Goal: Task Accomplishment & Management: Use online tool/utility

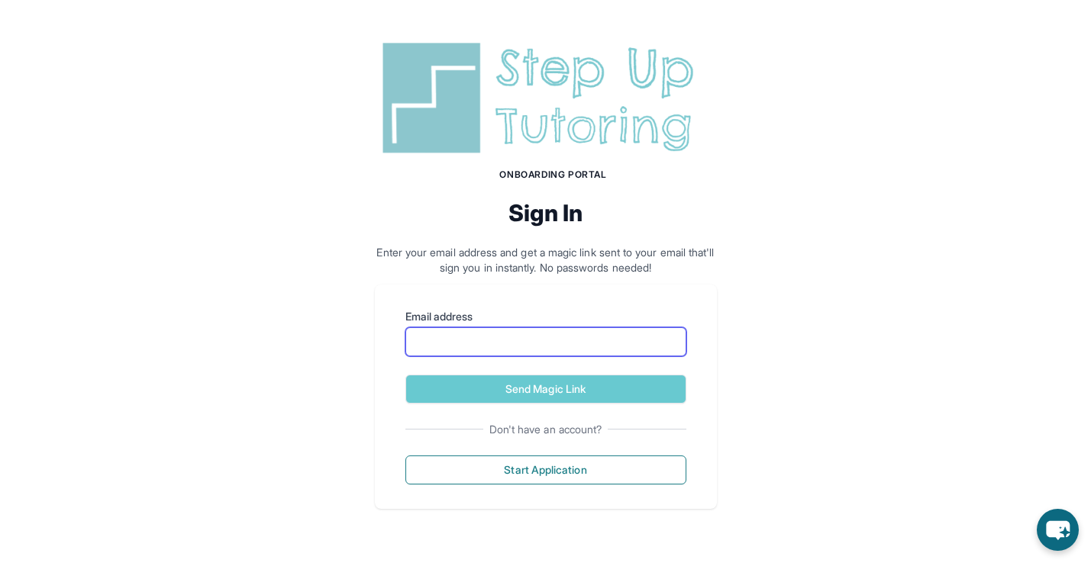
click at [463, 338] on input "Email address" at bounding box center [545, 341] width 281 height 29
click at [379, 351] on div "Email address Send Magic Link Don't have an account? Start Application" at bounding box center [546, 397] width 342 height 224
click at [460, 348] on input "Email address" at bounding box center [545, 341] width 281 height 29
click at [762, 255] on div "Onboarding Portal Sign In Enter your email address and get a magic link sent to…" at bounding box center [545, 273] width 1091 height 546
click at [621, 323] on label "Email address" at bounding box center [545, 316] width 281 height 15
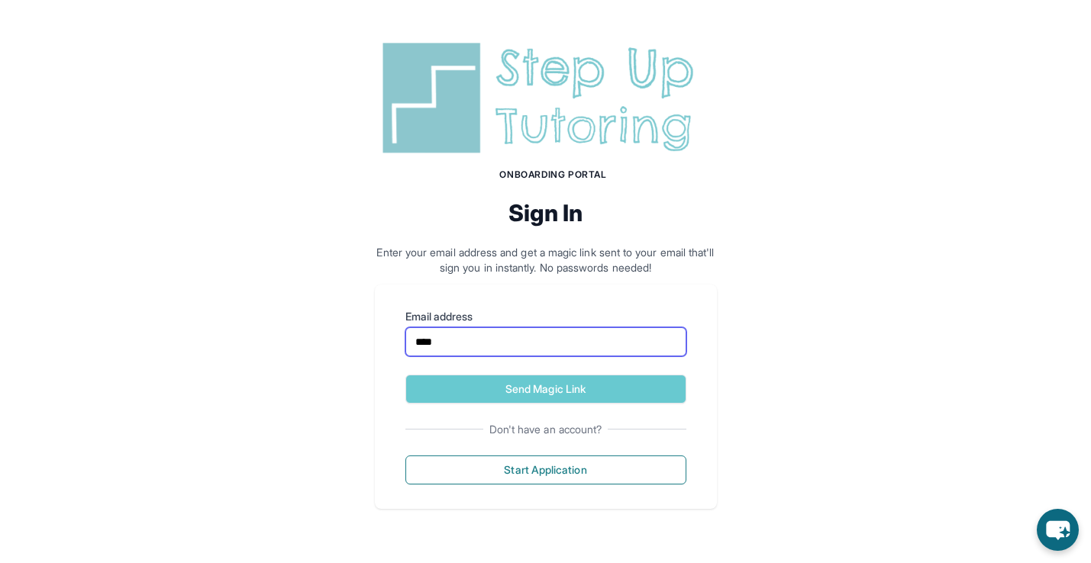
click at [621, 327] on input "****" at bounding box center [545, 341] width 281 height 29
type input "*"
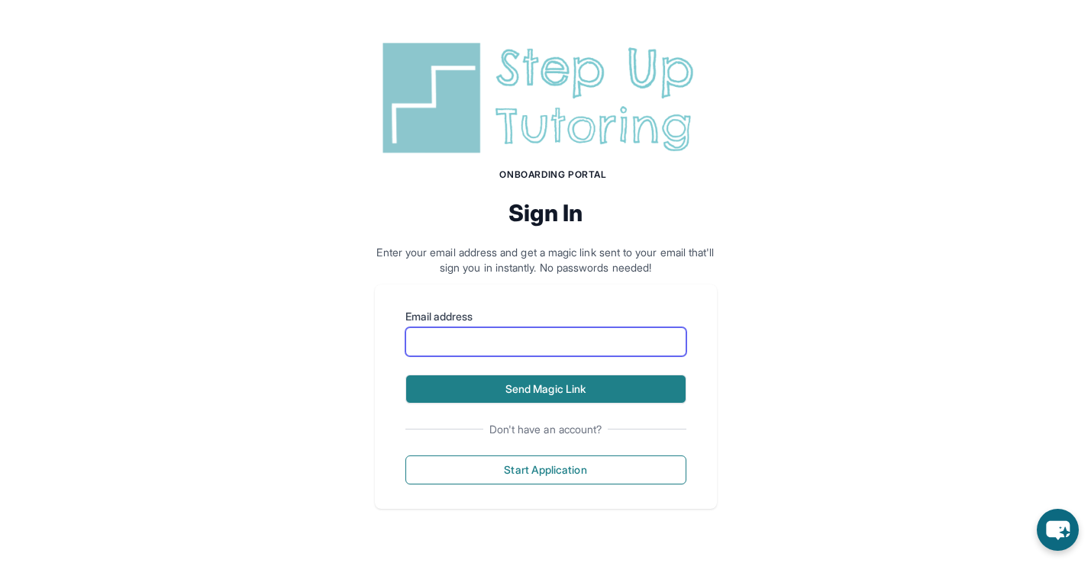
paste input "**********"
type input "**********"
click at [440, 386] on button "Send Magic Link" at bounding box center [545, 389] width 281 height 29
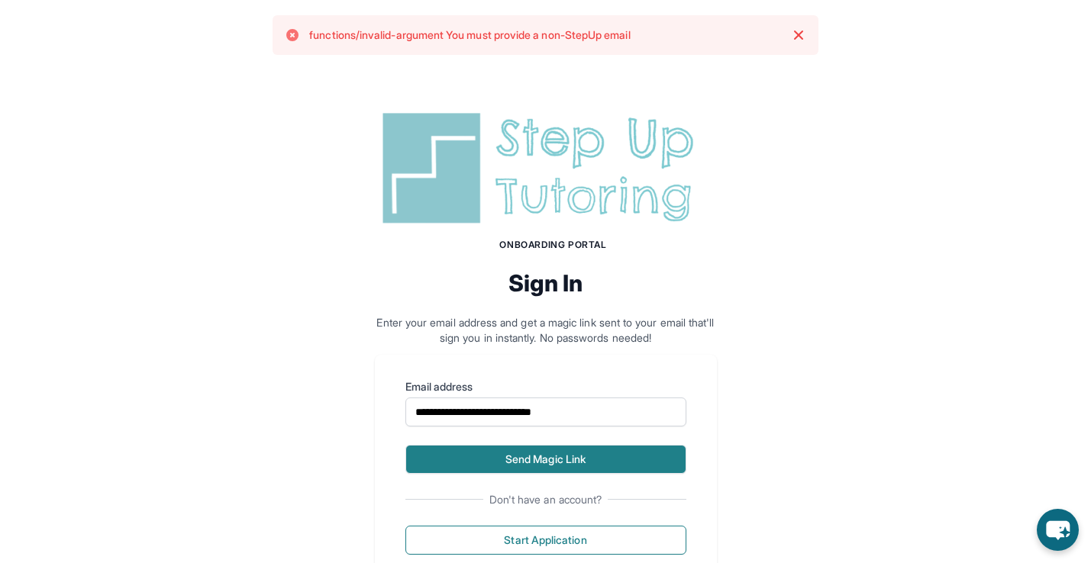
scroll to position [50, 0]
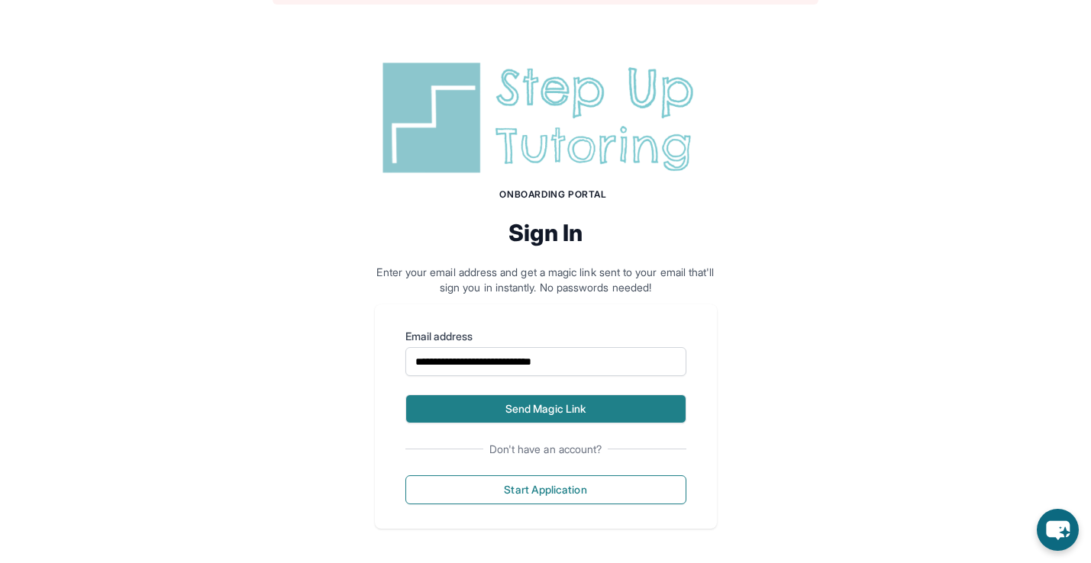
click at [454, 422] on button "Send Magic Link" at bounding box center [545, 409] width 281 height 29
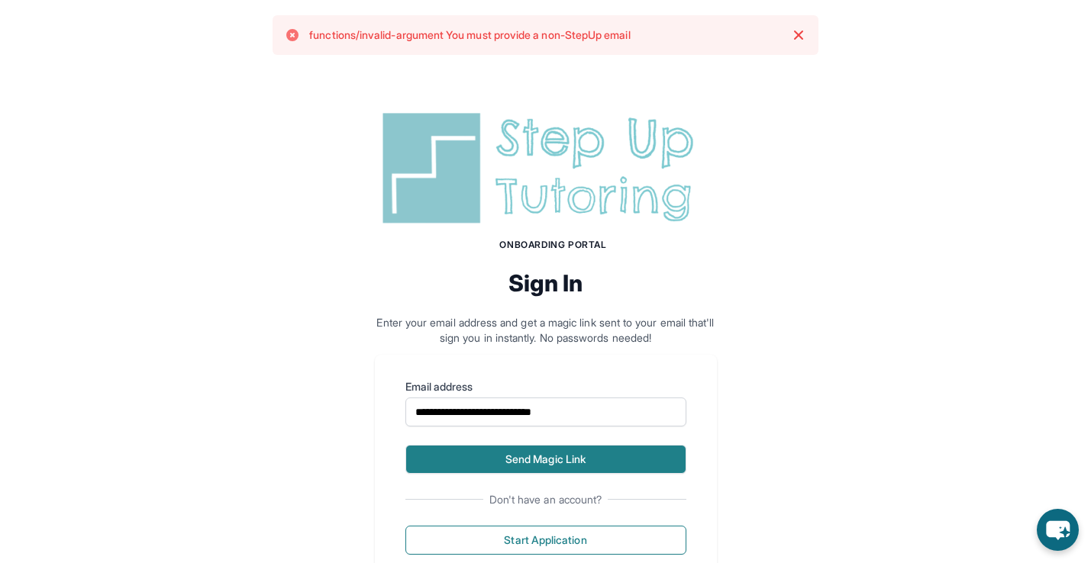
scroll to position [0, 0]
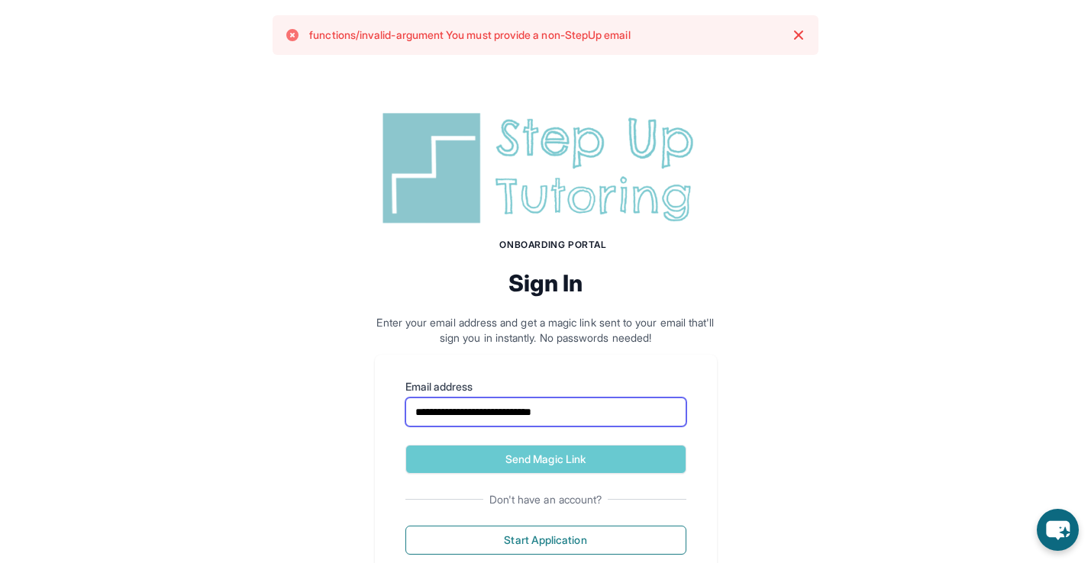
click at [511, 410] on input "**********" at bounding box center [545, 412] width 281 height 29
type input "**********"
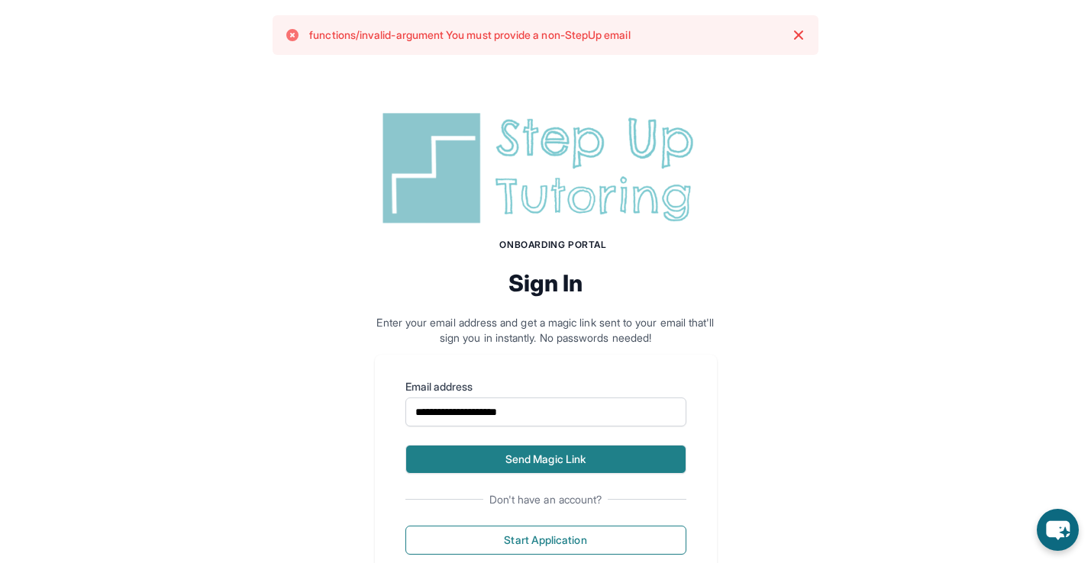
click at [524, 453] on button "Send Magic Link" at bounding box center [545, 459] width 281 height 29
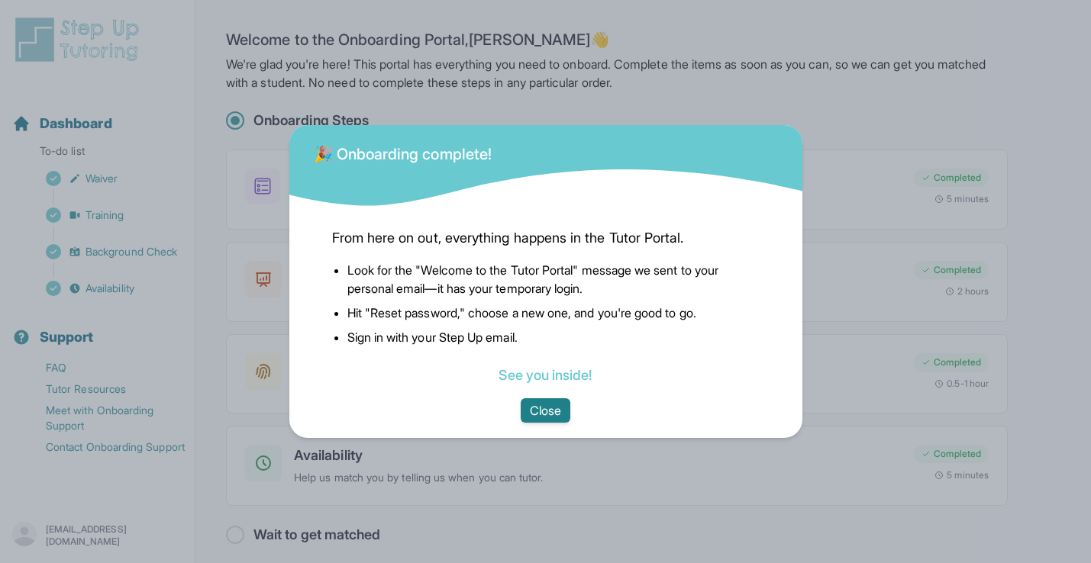
click at [541, 408] on button "Close" at bounding box center [546, 410] width 50 height 24
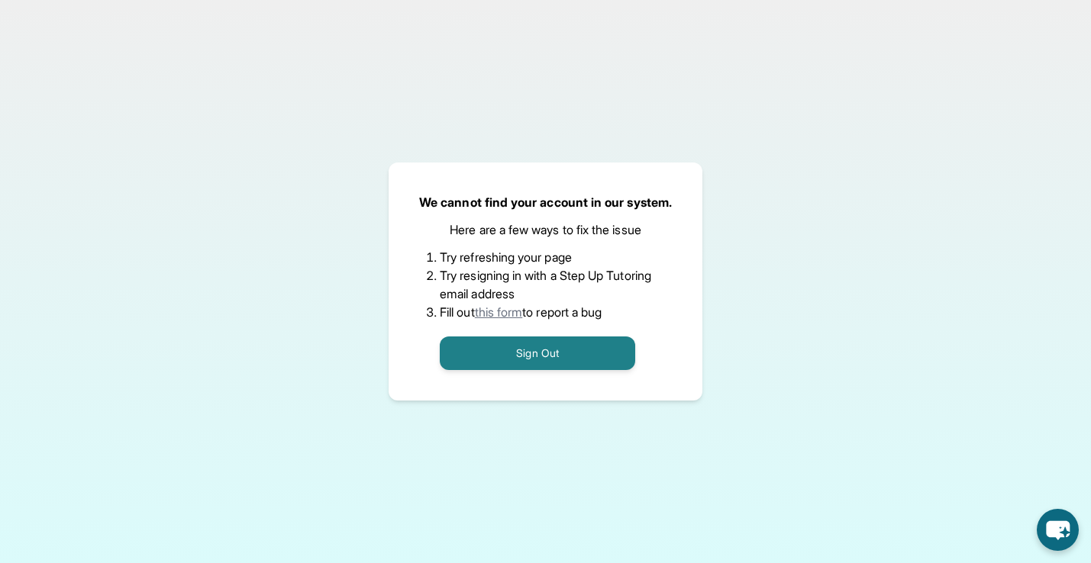
click at [560, 236] on p "Here are a few ways to fix the issue" at bounding box center [546, 230] width 192 height 18
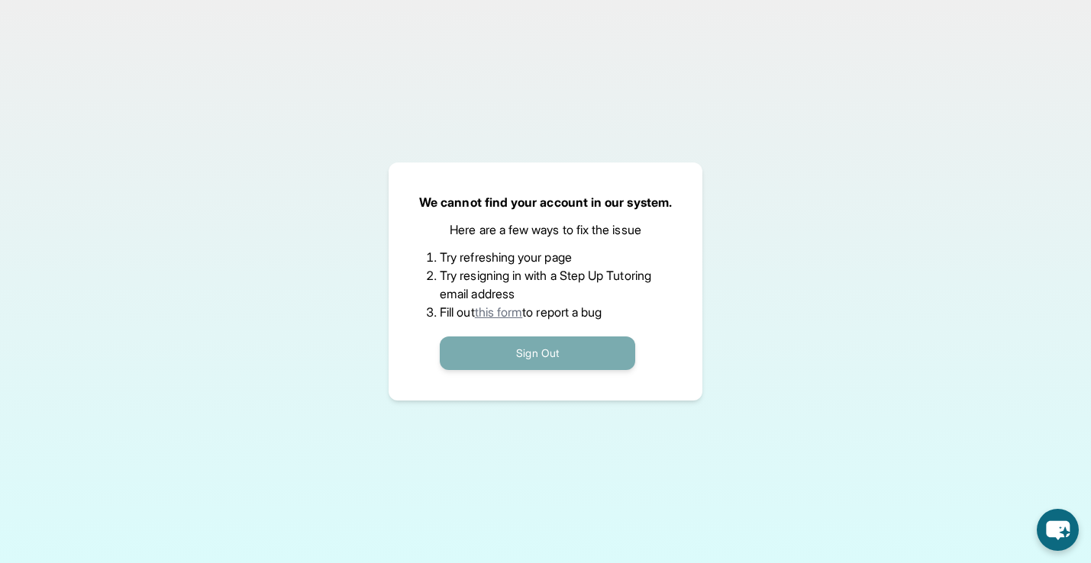
click at [528, 344] on button "Sign Out" at bounding box center [537, 354] width 195 height 34
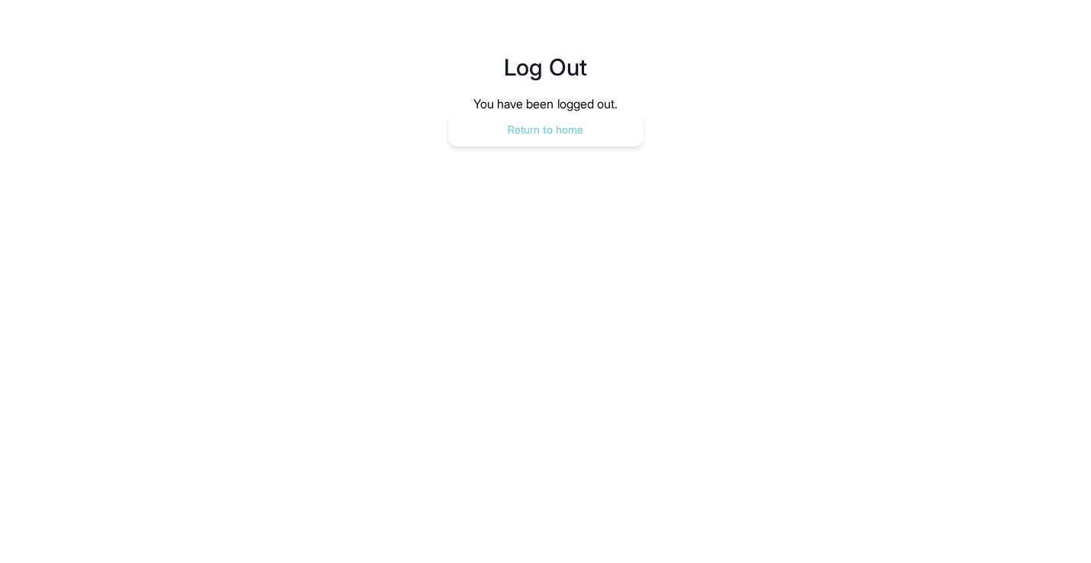
click at [586, 124] on button "Return to home" at bounding box center [545, 130] width 195 height 34
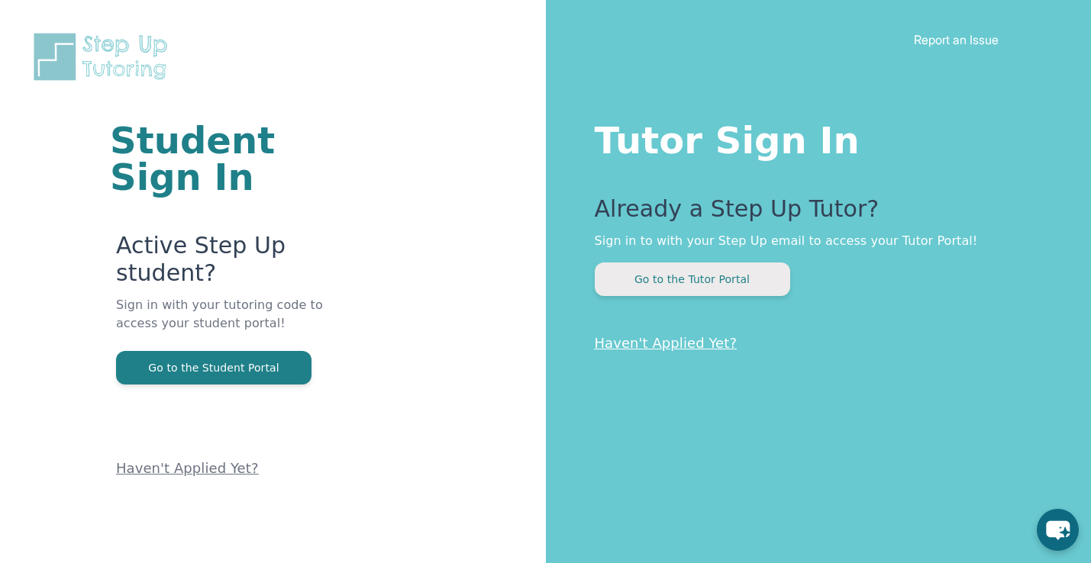
click at [644, 280] on button "Go to the Tutor Portal" at bounding box center [692, 280] width 195 height 34
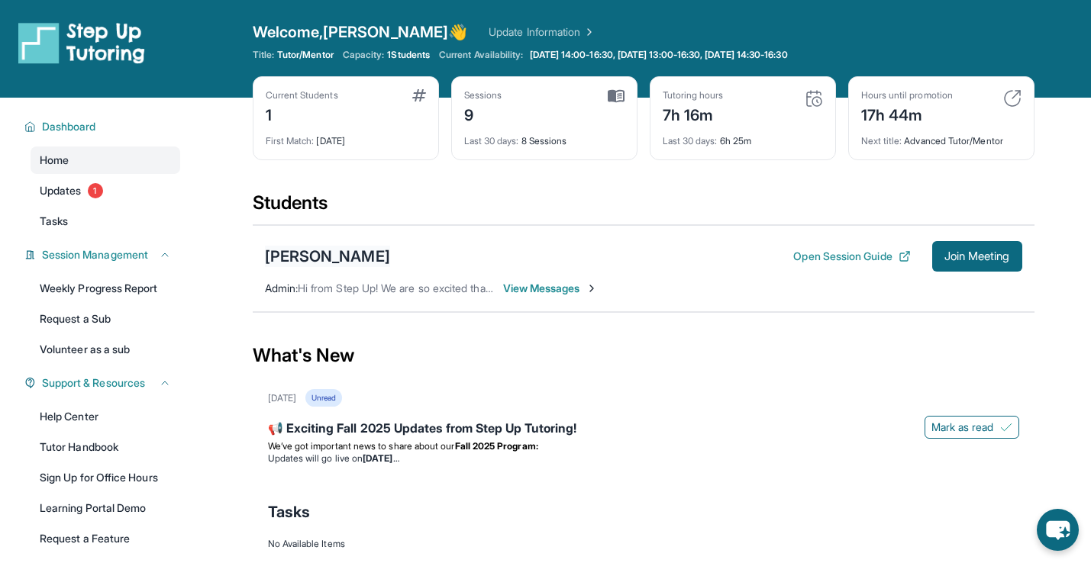
click at [314, 262] on div "[PERSON_NAME]" at bounding box center [327, 256] width 125 height 21
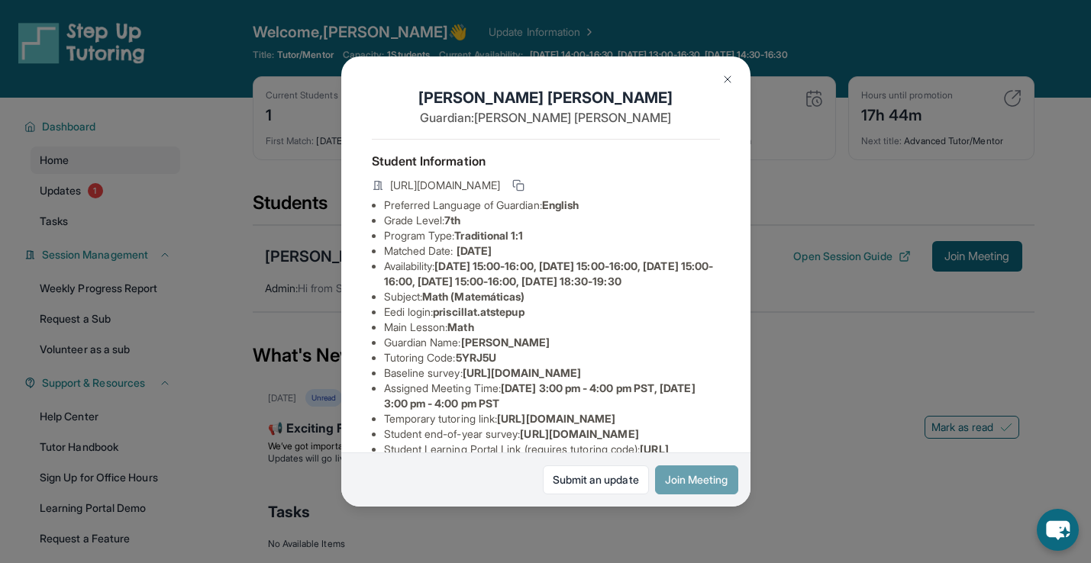
click at [705, 480] on button "Join Meeting" at bounding box center [696, 480] width 83 height 29
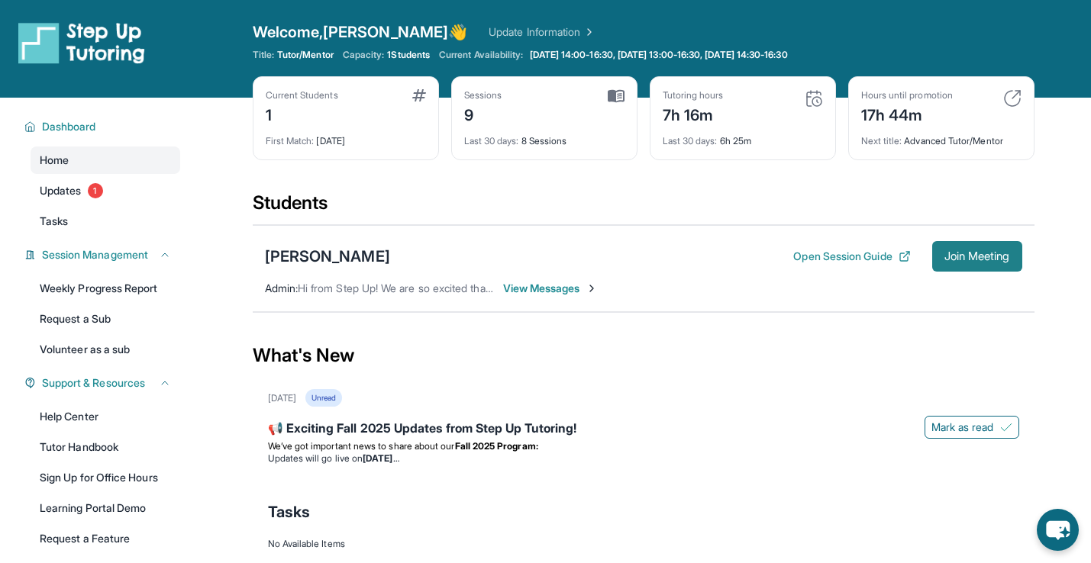
click at [944, 255] on span "Join Meeting" at bounding box center [977, 256] width 66 height 9
click at [318, 257] on div "[PERSON_NAME]" at bounding box center [327, 256] width 125 height 21
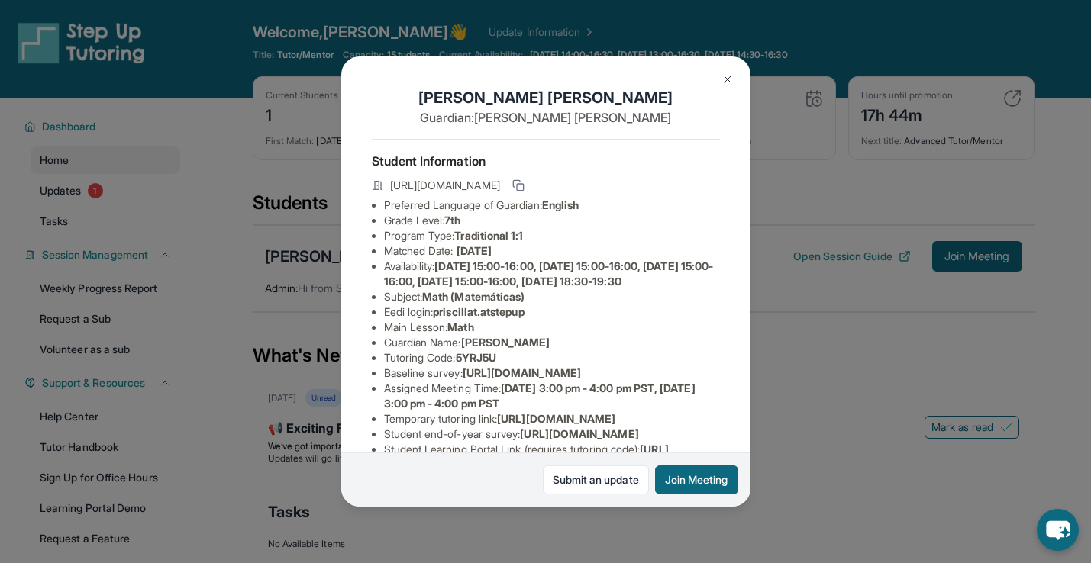
scroll to position [31, 0]
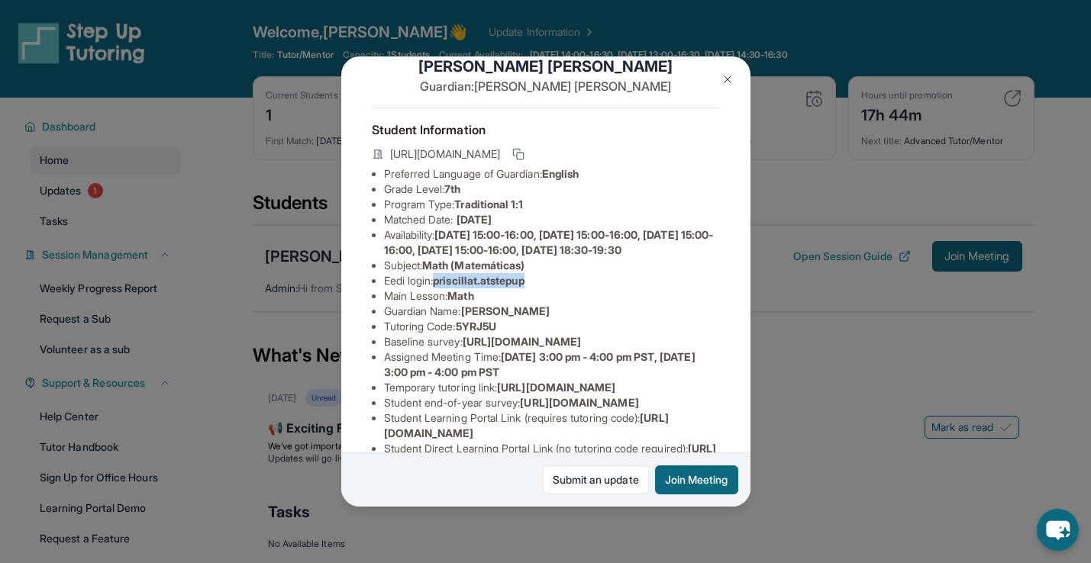
drag, startPoint x: 441, startPoint y: 300, endPoint x: 543, endPoint y: 301, distance: 101.5
click at [543, 289] on li "Eedi login : priscillat.atstepup" at bounding box center [552, 280] width 336 height 15
copy span "priscillat.atstepup"
click at [676, 482] on button "Join Meeting" at bounding box center [696, 480] width 83 height 29
